Goal: Communication & Community: Answer question/provide support

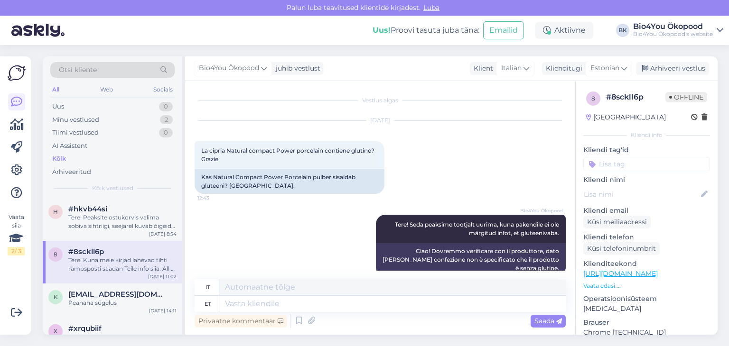
scroll to position [292, 0]
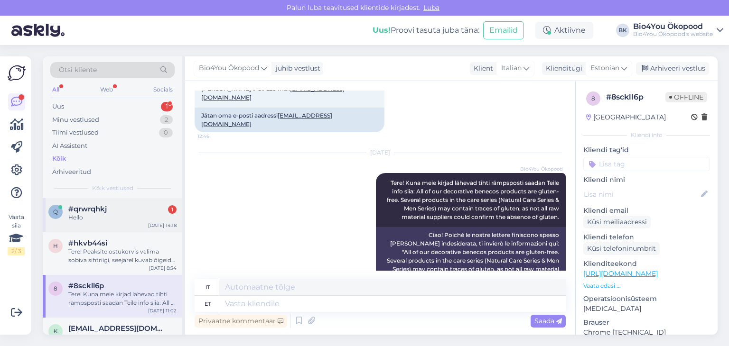
click at [112, 213] on div "#qrwrqhkj 1" at bounding box center [122, 209] width 108 height 9
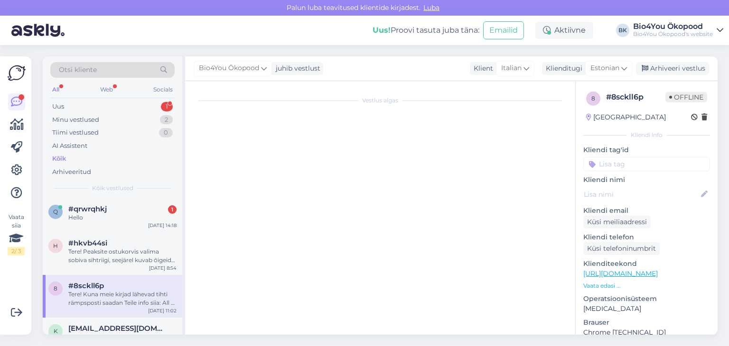
scroll to position [0, 0]
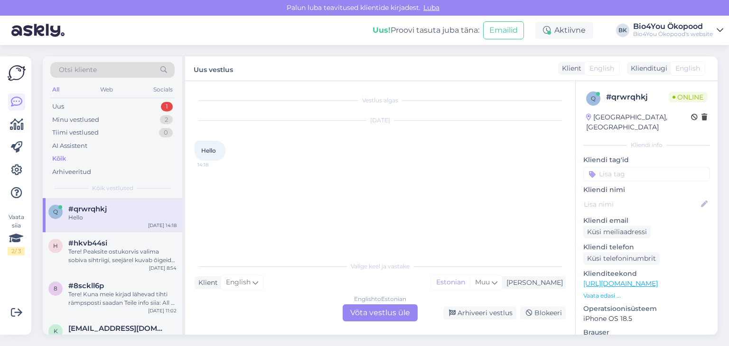
click at [364, 308] on div "English to Estonian Võta vestlus üle" at bounding box center [380, 313] width 75 height 17
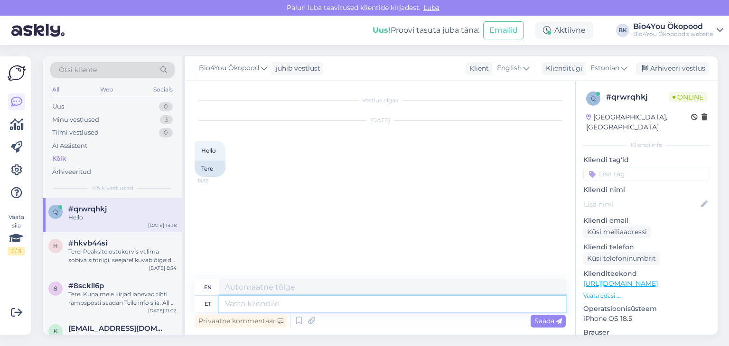
click at [273, 310] on textarea at bounding box center [392, 304] width 346 height 16
type textarea "Tere!"
type textarea "Hello!"
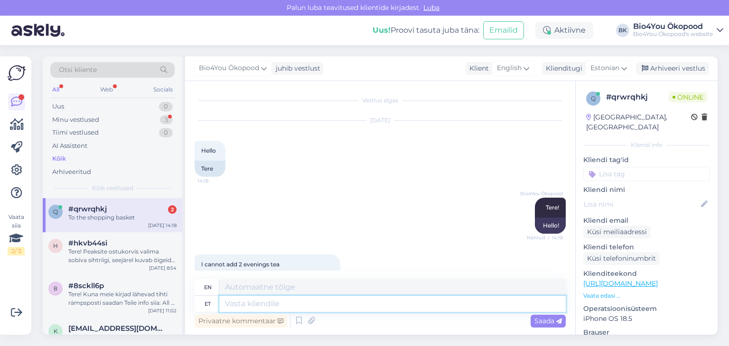
scroll to position [87, 0]
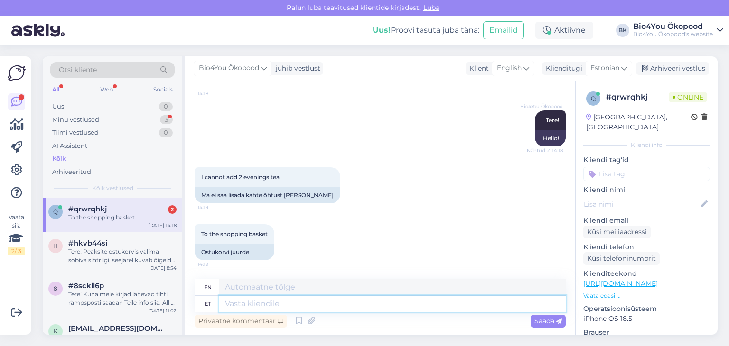
click at [272, 308] on textarea at bounding box center [392, 304] width 346 height 16
click at [257, 308] on textarea at bounding box center [392, 304] width 346 height 16
type textarea "Seda"
type textarea "This"
type textarea "Seda toodet o"
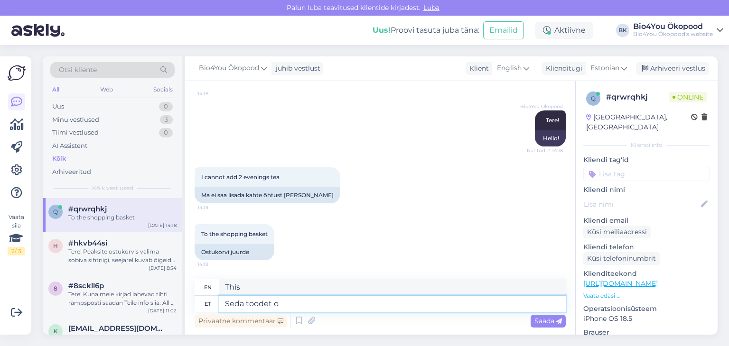
type textarea "This product"
type textarea "Seda toodet on ain"
type textarea "This product is"
type textarea "Seda toodet on ainult"
type textarea "This product is only available"
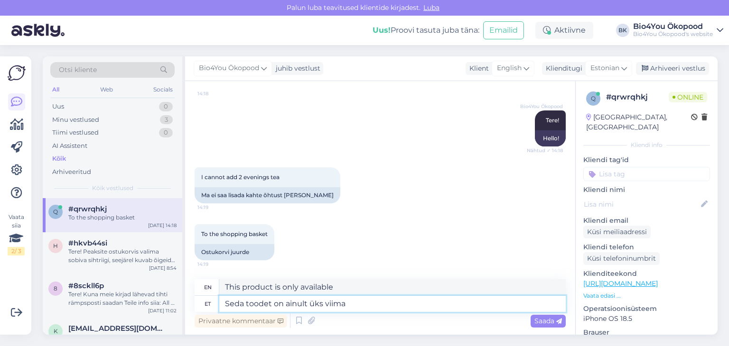
type textarea "Seda toodet on ainult üks viiman"
type textarea "There is only one of this product."
type textarea "Seda toodet on ainult üks viimane veel"
type textarea "There is only one last of this product."
type textarea "Seda toodet on ainult üks viimane veel s"
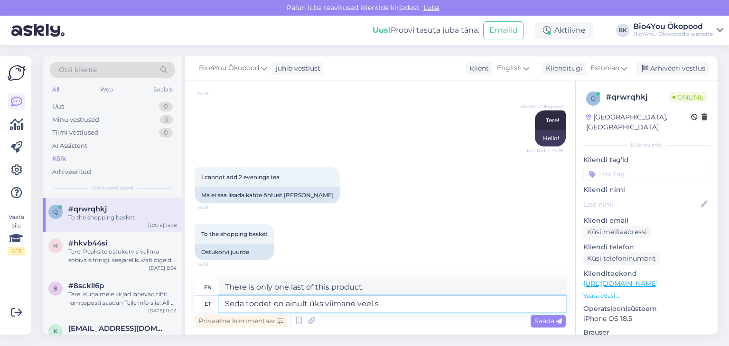
type textarea "There is only one last one of this product left."
type textarea "Seda toodet on ainult üks viimane veel saadavl"
type textarea "There is only one last item of this product still available."
type textarea "Seda toodet on ainult üks viimane veel saadavl."
type textarea "There is only one last piece of this product still available."
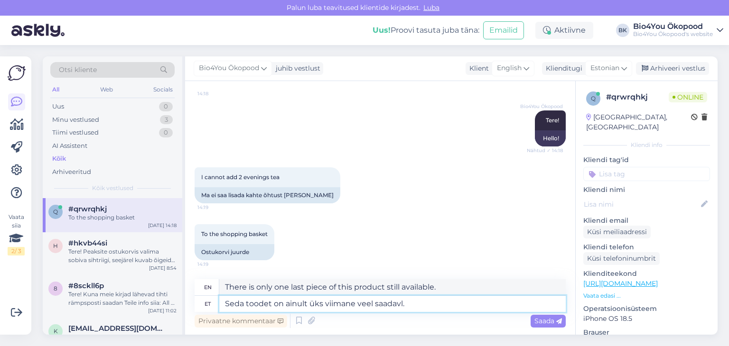
click at [399, 304] on textarea "Seda toodet on ainult üks viimane veel saadavl." at bounding box center [392, 304] width 346 height 16
type textarea "Seda toodet on ainult üks viimane veel saadaval."
click at [545, 319] on span "Saada" at bounding box center [548, 321] width 28 height 9
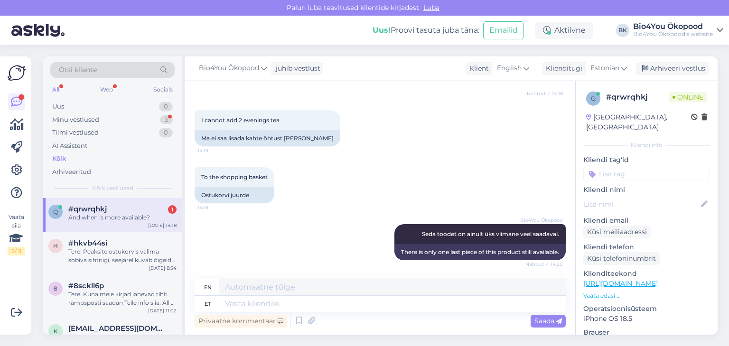
scroll to position [201, 0]
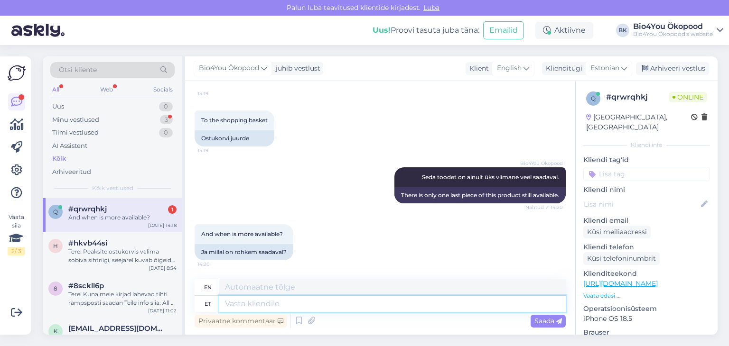
click at [274, 301] on textarea at bounding box center [392, 304] width 346 height 16
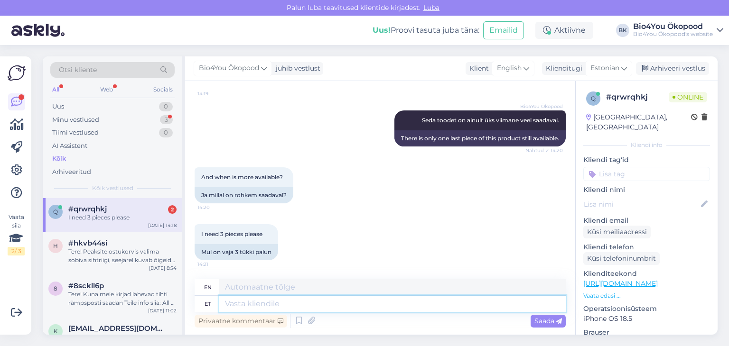
click at [262, 307] on textarea at bounding box center [392, 304] width 346 height 16
type textarea "Pean"
type textarea "I have to"
type textarea "[PERSON_NAME]"
type textarea "I think so."
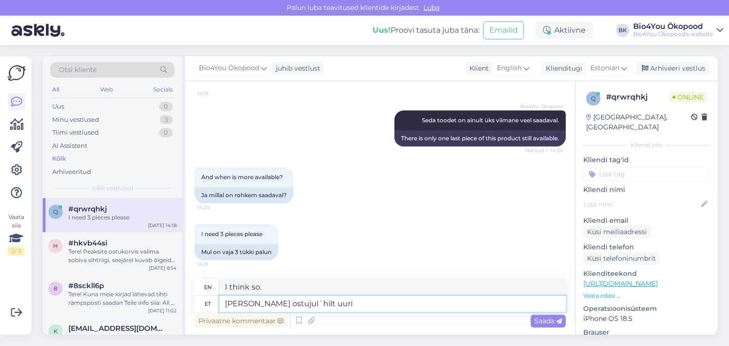
type textarea "[PERSON_NAME] ostujul´hilt uurim"
type textarea "I think it's a shopping spree."
type textarea "[PERSON_NAME] ostujul´hilt uurima,"
type textarea "I'll have to look into this with a buyer's agent,"
click at [295, 301] on textarea "[PERSON_NAME] ostujul´hilt uurima," at bounding box center [392, 304] width 346 height 16
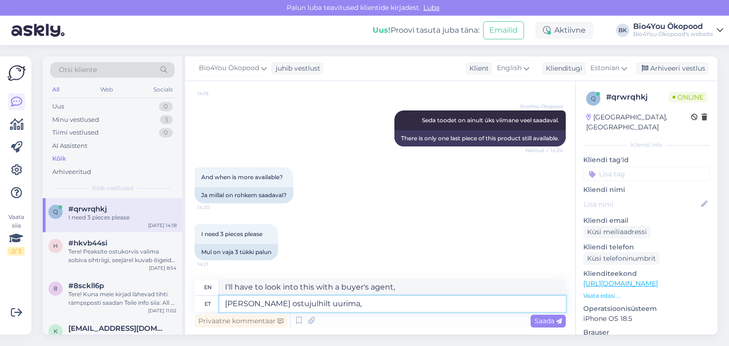
type textarea "[PERSON_NAME] ostujuhilt uurima,"
type textarea "I'll have to check with the purchasing manager."
click at [348, 302] on textarea "[PERSON_NAME] ostujuhilt uurima," at bounding box center [392, 304] width 346 height 16
type textarea "[PERSON_NAME] ostujuhilt küsima, millal juurde tulemas on."
type textarea "I'll have to ask the purchasing manager when it's coming."
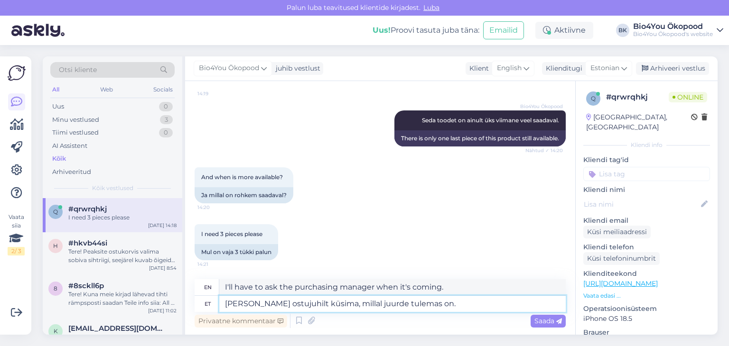
click at [359, 304] on textarea "[PERSON_NAME] ostujuhilt küsima, millal juurde tulemas on." at bounding box center [392, 304] width 346 height 16
click at [356, 305] on textarea "[PERSON_NAME] ostujuhilt küsima, millal juurde tulemas on." at bounding box center [392, 304] width 346 height 16
type textarea "[PERSON_NAME] ostujuhilt küsima, millal seda juurde tulemas on."
type textarea "I'll have to ask the purchasing manager when it's coming in."
drag, startPoint x: 448, startPoint y: 305, endPoint x: 359, endPoint y: 299, distance: 89.5
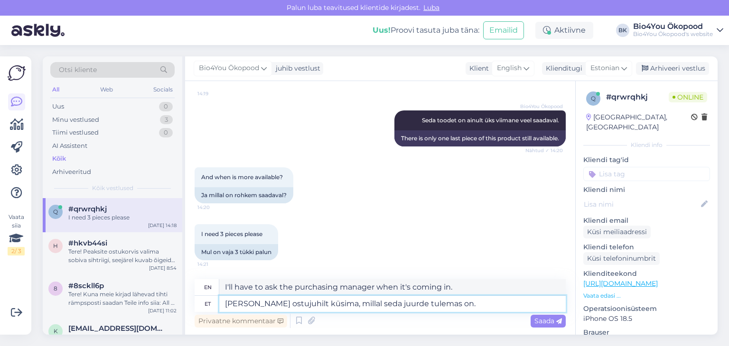
click at [359, 299] on textarea "[PERSON_NAME] ostujuhilt küsima, millal seda juurde tulemas on." at bounding box center [392, 304] width 346 height 16
type textarea "[PERSON_NAME] ostujuhilt küsima, millal toodet juurde saabub."
type textarea "I'll have to ask the purchasing manager when the product will arrive."
click at [384, 304] on textarea "[PERSON_NAME] ostujuhilt küsima, millal toodet juurde saabub." at bounding box center [392, 304] width 346 height 16
type textarea "[PERSON_NAME] ostujuhilt küsima, millal toodet lattu juurde saabub."
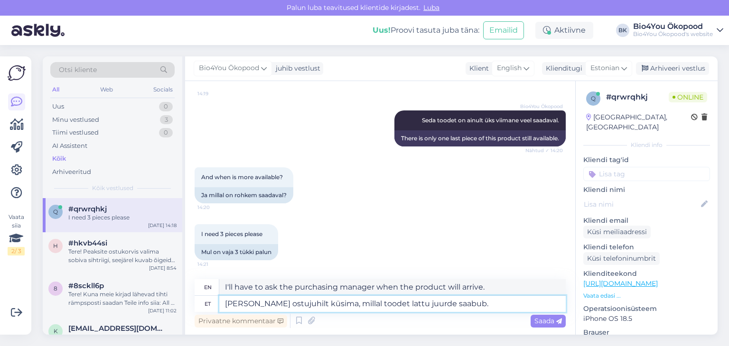
type textarea "I'll have to ask the purchasing manager when the product will arrive in stock."
type textarea "[PERSON_NAME] ostujuhilt küsima, millal toodet lattu juurde saabub."
click at [548, 322] on span "Saada" at bounding box center [548, 321] width 28 height 9
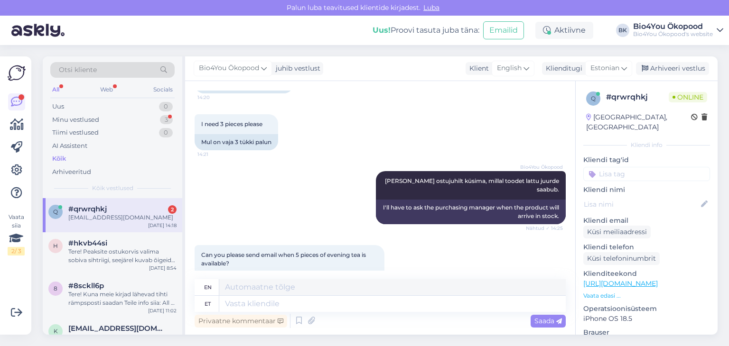
scroll to position [454, 0]
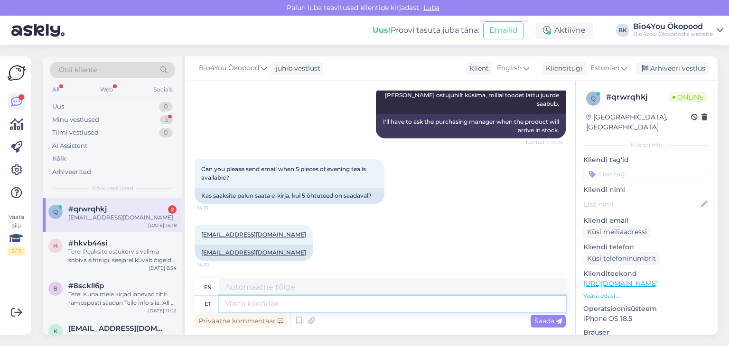
click at [245, 309] on textarea at bounding box center [392, 304] width 346 height 16
type textarea "Jah,"
type textarea "Yes,"
type textarea "Jah, saadan"
type textarea "Yes, I will send"
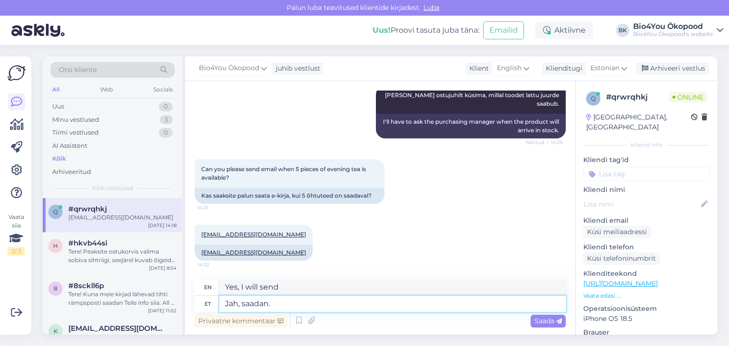
type textarea "Jah, saadan. I"
type textarea "Yes, I will."
type textarea "Jah, saadan. Igaks juhuk"
type textarea "Yes, I will. For everyone."
type textarea "Jah, saadan. Igaks juhuks"
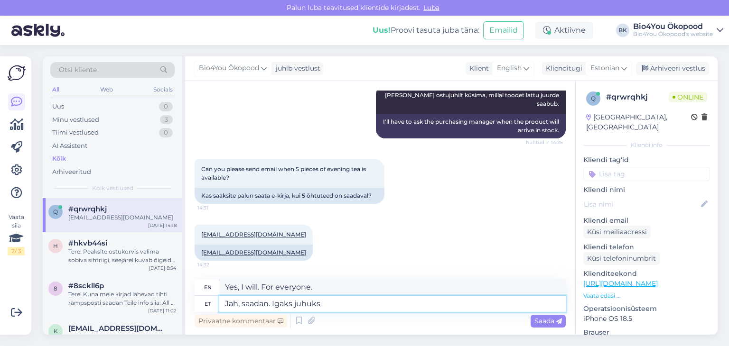
type textarea "Yes, I will. Just in case."
type textarea "Jah, saadan. Igaks juhuks ütlen, et"
type textarea "Yes, I will. Just in case, I'll say,"
type textarea "Jah, saadan. Igaks juhuks ütlen, et me"
type textarea "Yes, I will. Just in case, I'll say that"
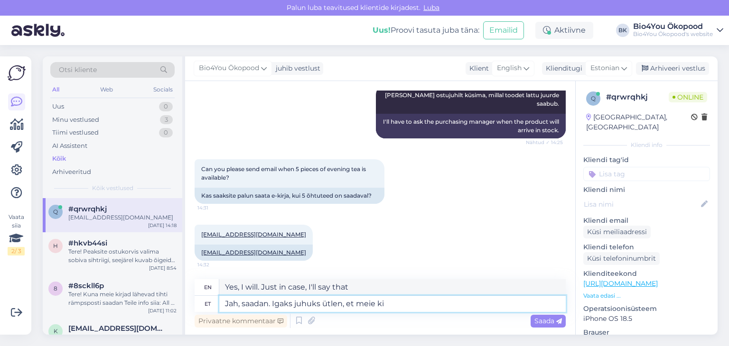
type textarea "Jah, saadan. Igaks juhuks ütlen, et meie kir"
type textarea "Yes, I will. Just in case, I'll say that we"
type textarea "Jah, saadan. Igaks juhuks ütlen, et meie kirjad lä"
type textarea "Yes, I will. Just in case, I'll say that our letters"
type textarea "Jah, saadan. Igaks juhuks ütlen, et meie kirjad lähevad t"
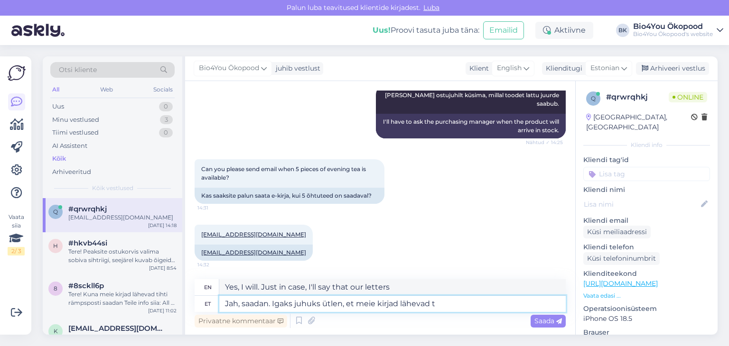
type textarea "Yes, I will. Just in case, I'll say that our letters go"
type textarea "Jah, saadan. Igaks juhuks ütlen, et meie kirjad lähevad tihti ka r"
type textarea "Yes, I will. Just in case, I'll say that our letters often go"
type textarea "Jah, saadan. Igaks juhuks ütlen, et meie kirjad lähevad tihti ka rämpsposti ka"
type textarea "Yes, I will. Just in case, I'll say that our letters often end up in spam."
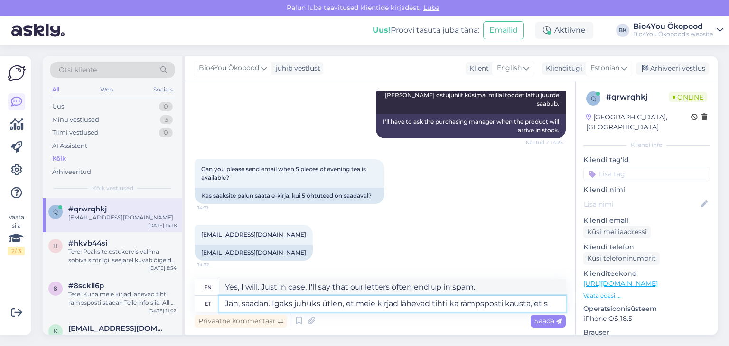
type textarea "Jah, saadan. Igaks juhuks ütlen, et meie kirjad lähevad tihti ka rämpsposti kau…"
type textarea "Yes, I will. Just in case, I'll say that our emails often end up in the spam fo…"
type textarea "Jah, saadan. Igaks juhuks ütlen, et meie kirjad lähevad tihti ka rämpsposti kau…"
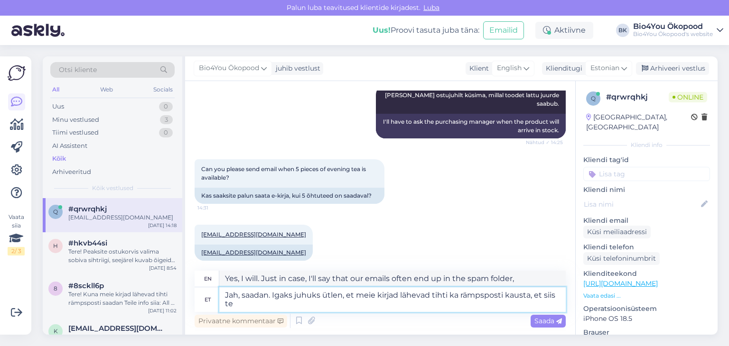
type textarea "Yes, I will. Just in case, I'll say that our emails often end up in the spam fo…"
type textarea "Jah, saadan. Igaks juhuks ütlen, et meie kirjad lähevad tihti ka rämpsposti kau…"
type textarea "Yes, I will. Just in case, I'll say that our emails often end up in the spam fo…"
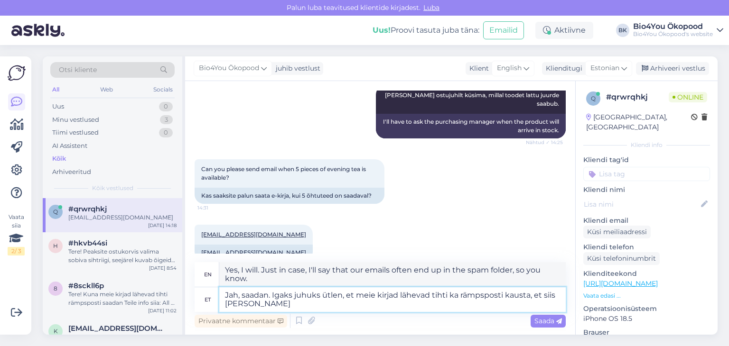
type textarea "Jah, saadan. Igaks juhuks ütlen, et meie kirjad lähevad tihti ka rämpsposti kau…"
type textarea "Yes, I will. Just in case, I'll say that our emails often go to the spam folder…"
type textarea "Jah, saadan. Igaks juhuks ütlen, et meie kirjad lähevad tihti ka rämpsposti kau…"
type textarea "Yes, I will. Just in case, I'll say that our emails often go to the spam folder…"
type textarea "Jah, saadan. Igaks juhuks ütlen, et meie kirjad lähevad tihti ka rämpsposti kau…"
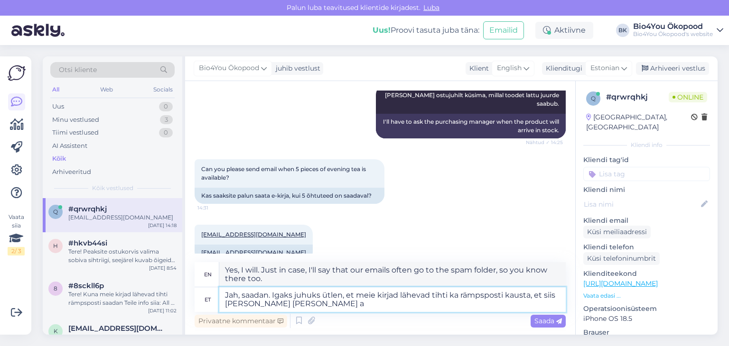
type textarea "Yes, I will. Just in case, I'll say that our emails often go to the spam folder…"
type textarea "Jah, saadan. Igaks juhuks ütlen, et meie kirjad lähevad tihti ka rämpsposti kau…"
type textarea "Yes, I will. Just in case, I'll say that our emails often go to the spam folder…"
type textarea "Jah, saadan. Igaks juhuks ütlen, et meie kirjad lähevad tihti ka rämpsposti kau…"
type textarea "Yes, I will. Just in case, I'll say that our emails often go to the spam folder…"
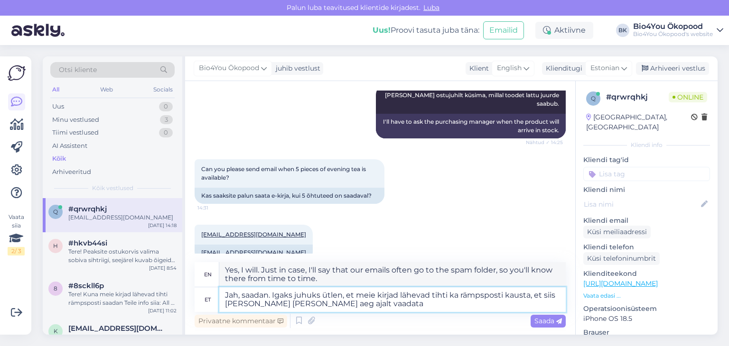
type textarea "Jah, saadan. Igaks juhuks ütlen, et meie kirjad lähevad tihti ka rämpsposti kau…"
type textarea "Yes, I will. Just in case, I'll say that our emails often go to the spam folder…"
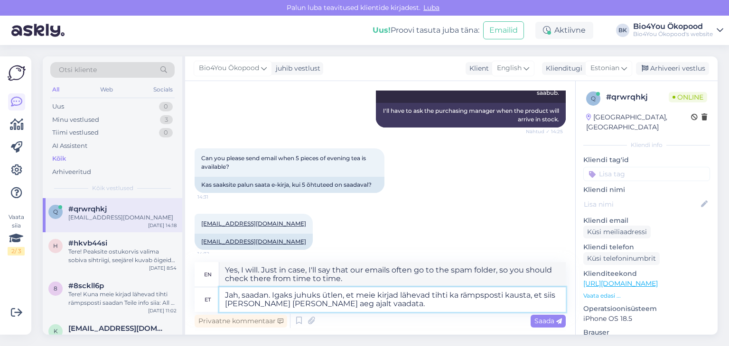
scroll to position [471, 0]
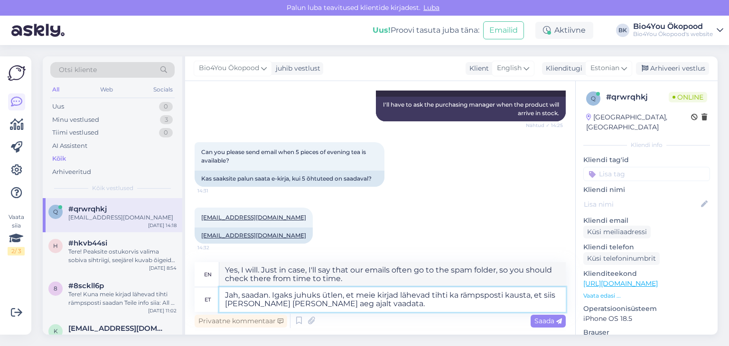
type textarea "Jah, saadan. Igaks juhuks ütlen, et meie kirjad lähevad tihti ka rämpsposti kau…"
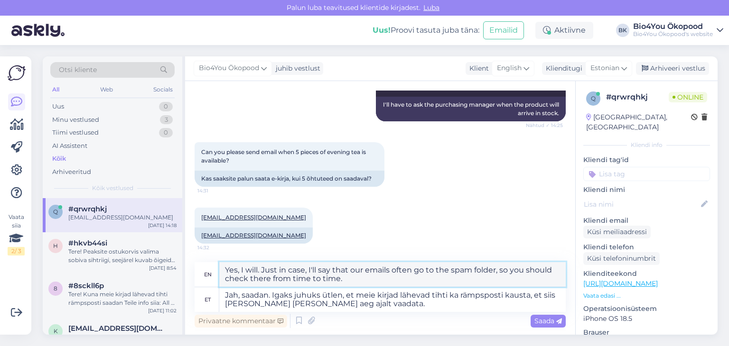
click at [270, 280] on textarea "Yes, I will. Just in case, I'll say that our emails often go to the spam folder…" at bounding box center [392, 274] width 346 height 25
drag, startPoint x: 344, startPoint y: 277, endPoint x: 203, endPoint y: 253, distance: 142.5
click at [203, 253] on div "Vestlus algas [DATE] Hello 14:18 Tere Bio4You Ökopood Tere! Nähtud ✓ 14:18 Hell…" at bounding box center [380, 208] width 390 height 254
click at [254, 270] on textarea "Yes, I will. Just in case, I'll say that our emails often go to the spam folder…" at bounding box center [392, 274] width 346 height 25
click at [260, 269] on textarea "Yes, I will. Just in case, I'll say that our emails often go to the spam folder…" at bounding box center [392, 274] width 346 height 25
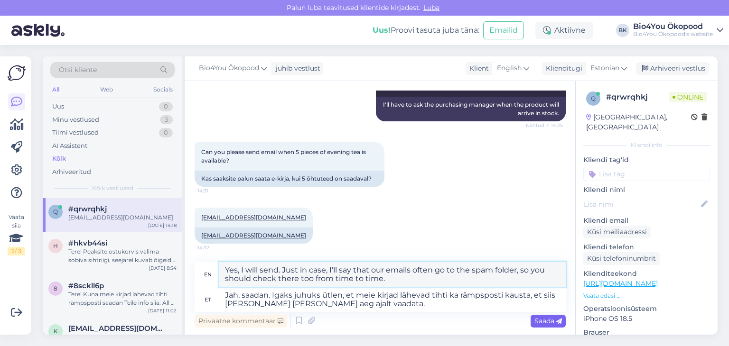
type textarea "Yes, I will send. Just in case, I'll say that our emails often go to the spam f…"
click at [541, 319] on span "Saada" at bounding box center [548, 321] width 28 height 9
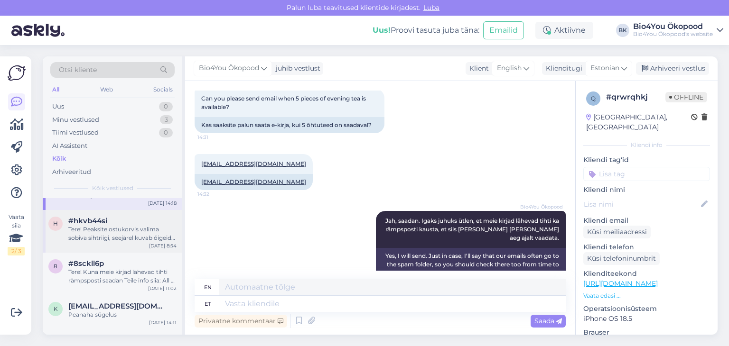
scroll to position [47, 0]
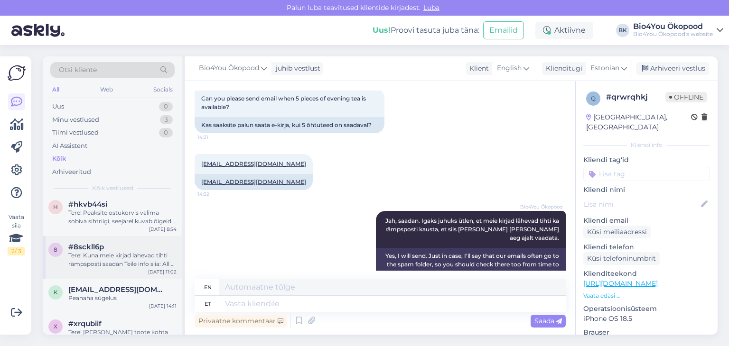
drag, startPoint x: 123, startPoint y: 262, endPoint x: 137, endPoint y: 272, distance: 17.4
click at [123, 262] on div "Tere! Kuna meie kirjad lähevad tihti rämpsposti saadan Teile info siia: All of …" at bounding box center [122, 260] width 108 height 17
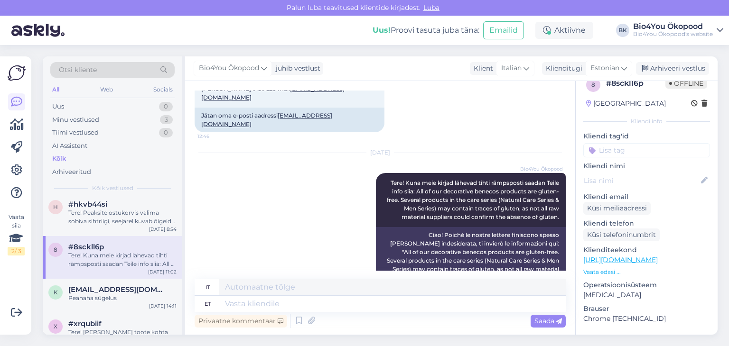
scroll to position [0, 0]
